Goal: Check status: Check status

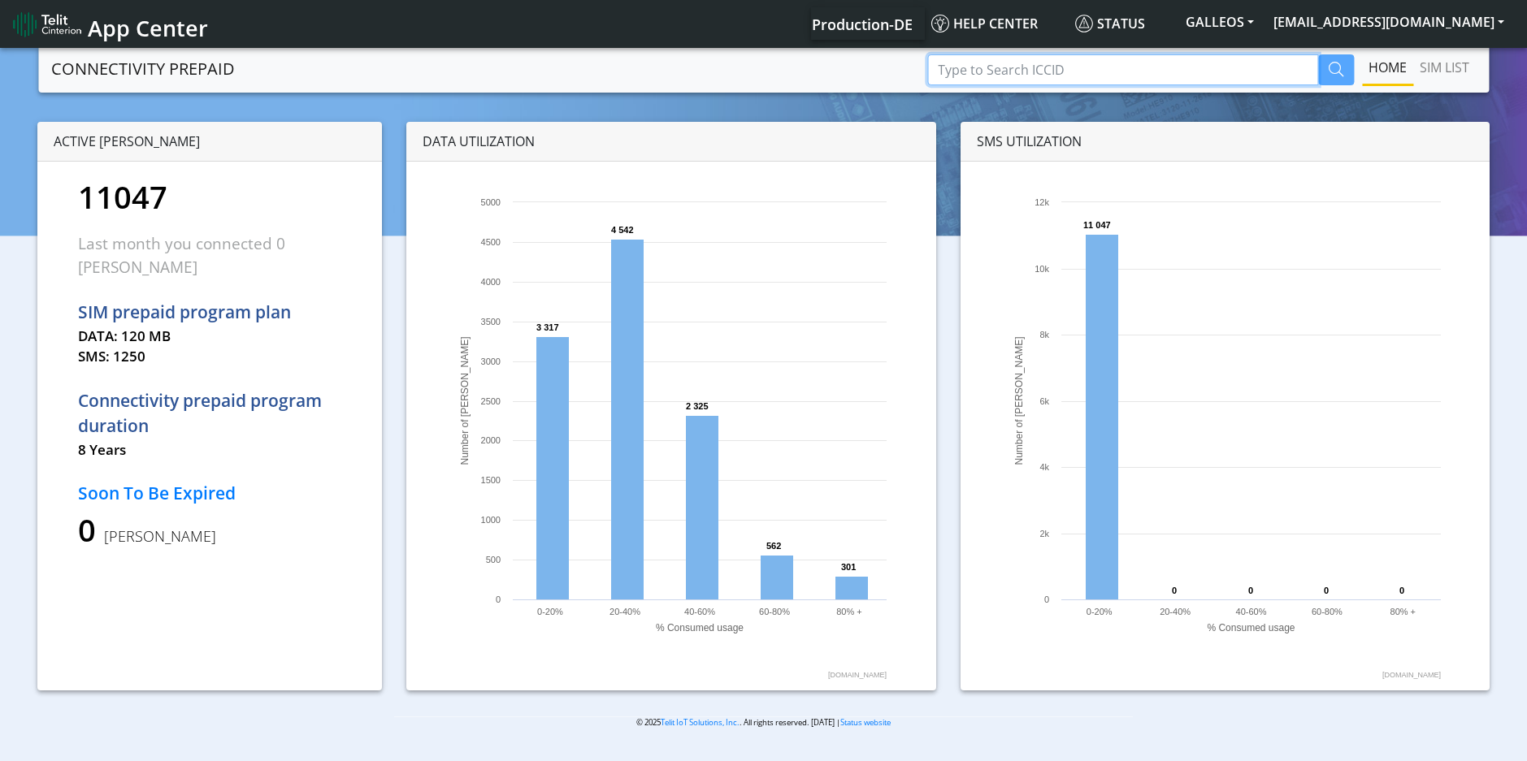
click at [977, 72] on input "Type to Search ICCID" at bounding box center [1122, 69] width 391 height 31
paste input "89358151000008067533"
type input "89358151000008067533"
click at [1338, 73] on icon "button" at bounding box center [1335, 69] width 15 height 15
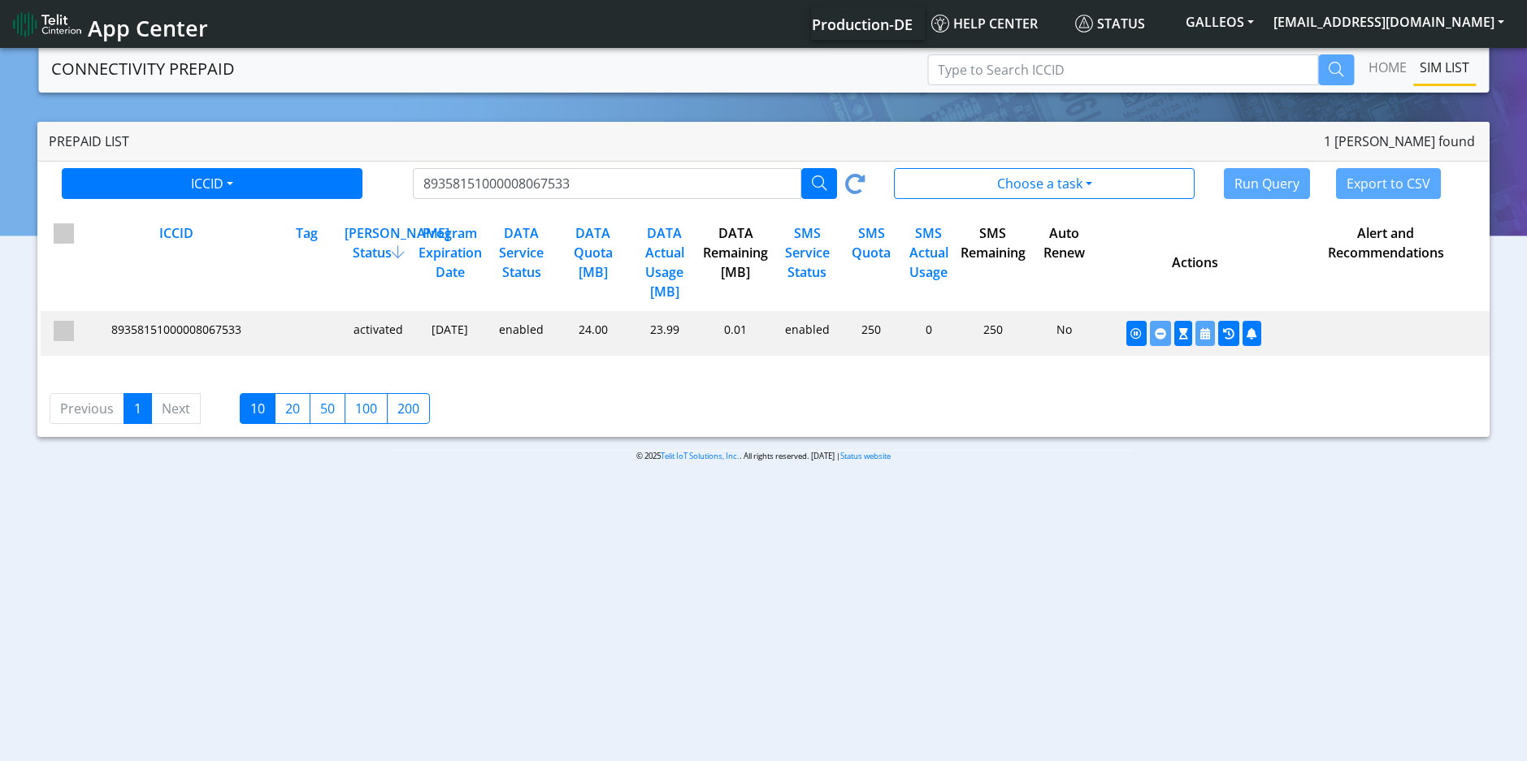
click at [200, 328] on span "89358151000008067533" at bounding box center [176, 329] width 130 height 15
click at [132, 339] on div "4e10a68978320701ac15e60931731534 undefined 89358151000008067533" at bounding box center [175, 333] width 190 height 25
click at [1187, 337] on icon "button" at bounding box center [1183, 333] width 9 height 11
